Goal: Information Seeking & Learning: Understand process/instructions

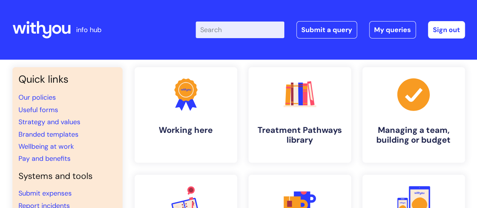
click at [261, 28] on input "Enter your search term here..." at bounding box center [240, 29] width 89 height 17
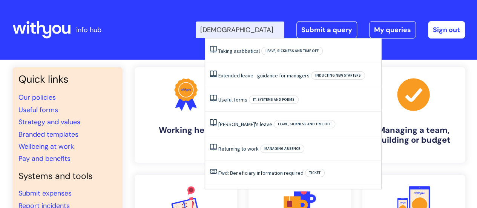
type input "[DEMOGRAPHIC_DATA]"
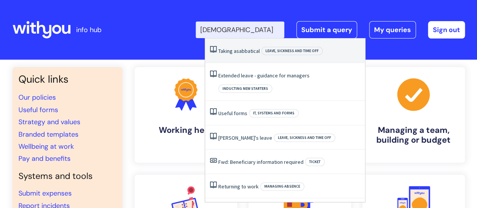
click at [259, 53] on span "sabbatical" at bounding box center [247, 50] width 23 height 7
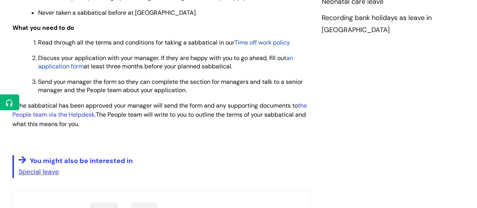
scroll to position [429, 0]
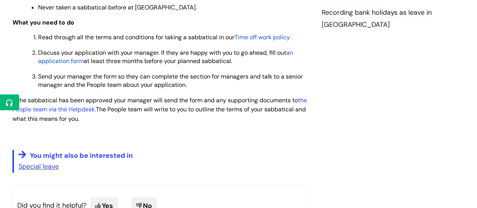
click at [292, 53] on span "an application form" at bounding box center [165, 57] width 255 height 16
